Goal: Find specific page/section: Find specific page/section

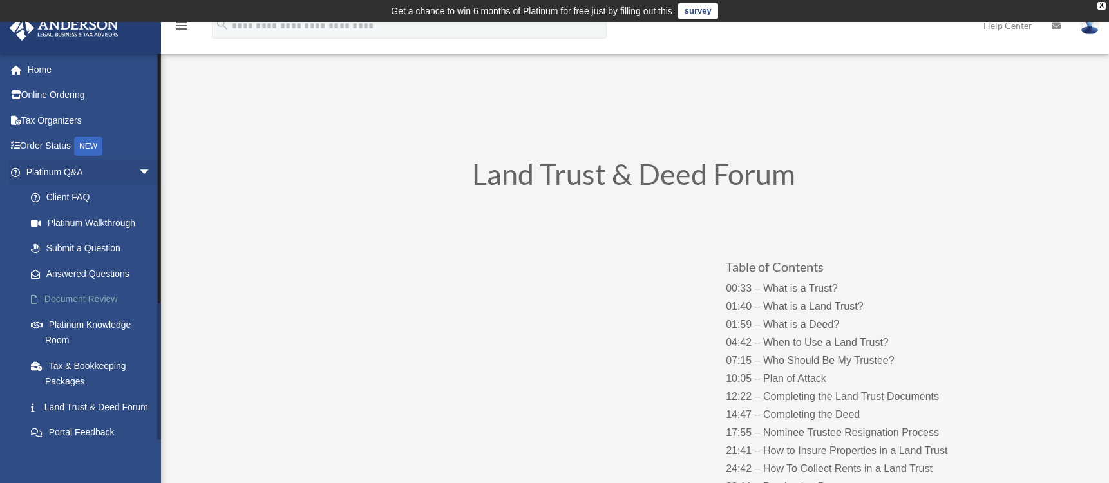
click at [106, 303] on link "Document Review" at bounding box center [94, 300] width 153 height 26
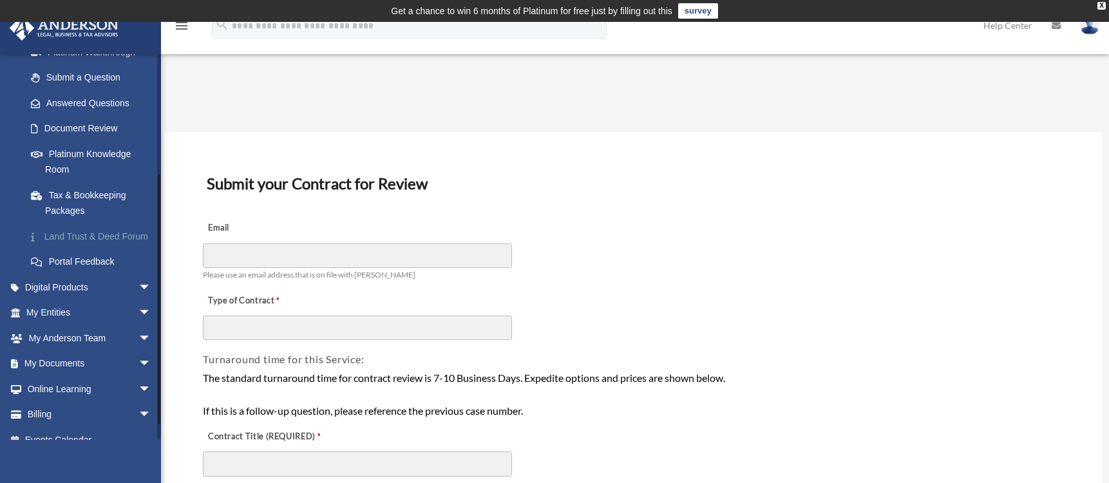
scroll to position [193, 0]
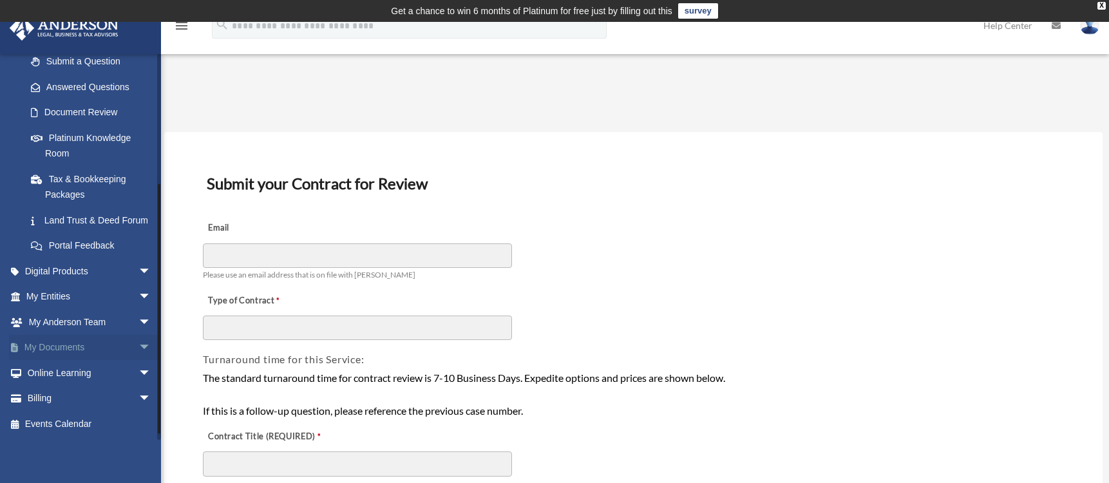
click at [64, 356] on link "My Documents arrow_drop_down" at bounding box center [90, 348] width 162 height 26
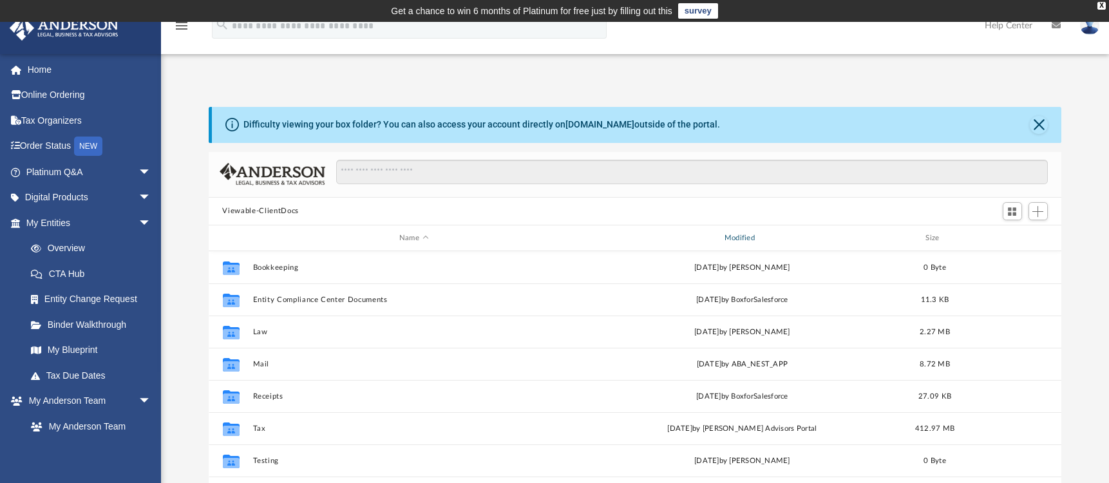
scroll to position [283, 844]
click at [398, 169] on input "Search files and folders" at bounding box center [691, 172] width 711 height 24
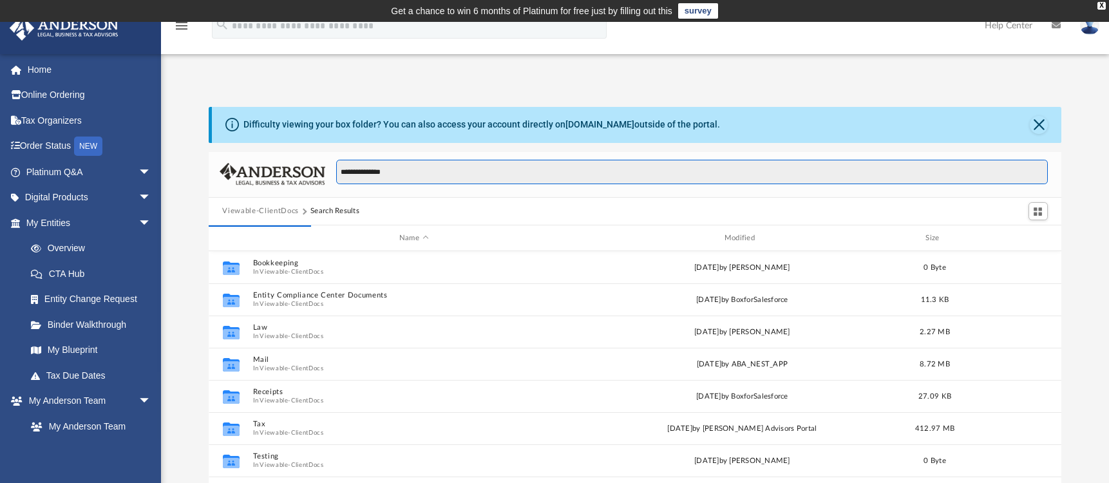
type input "**********"
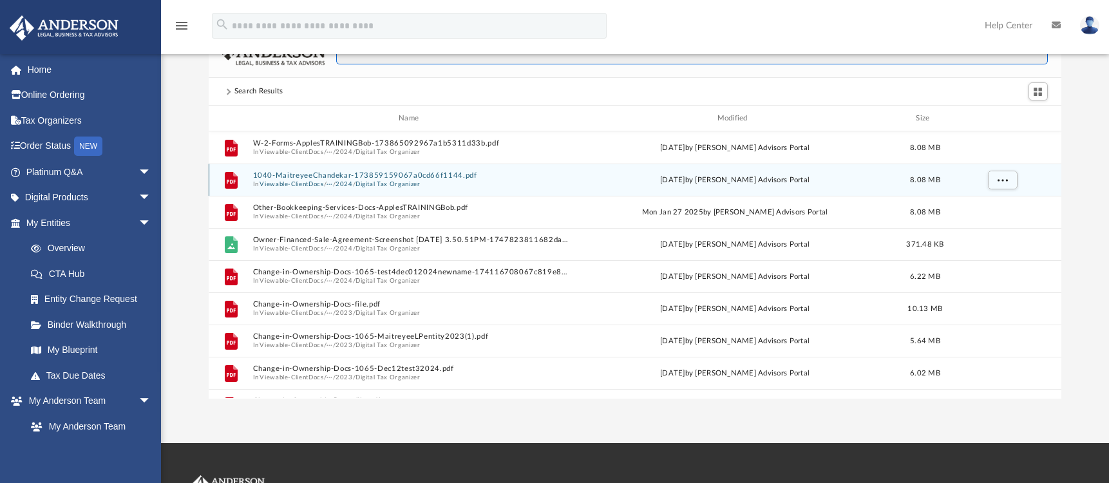
scroll to position [129, 0]
